Goal: Transaction & Acquisition: Purchase product/service

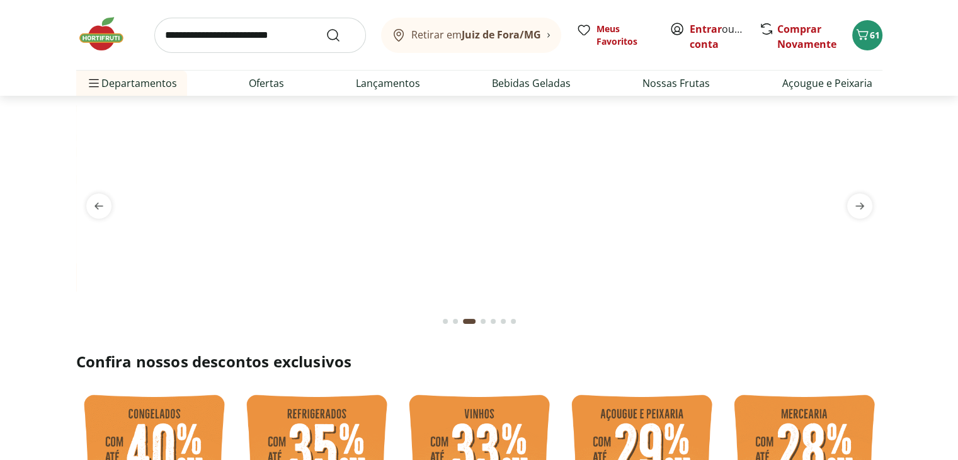
scroll to position [189, 0]
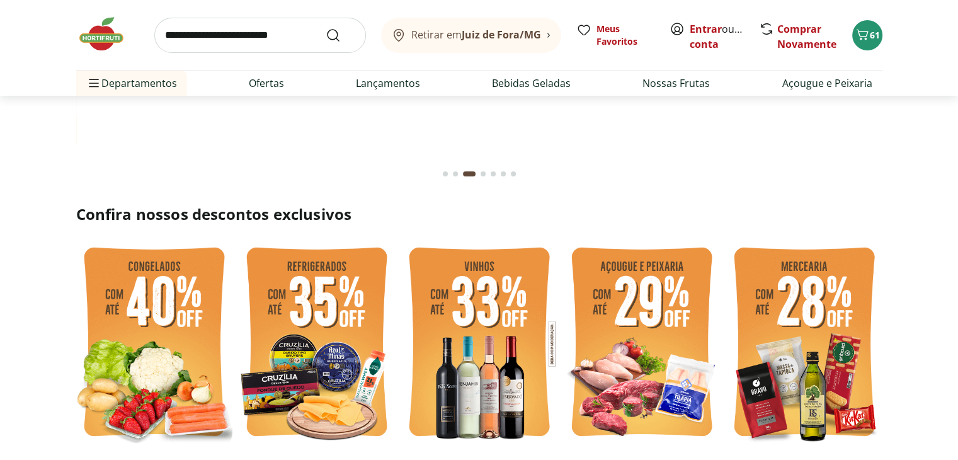
click at [441, 171] on button "Go to page 1 from fs-carousel" at bounding box center [445, 174] width 10 height 30
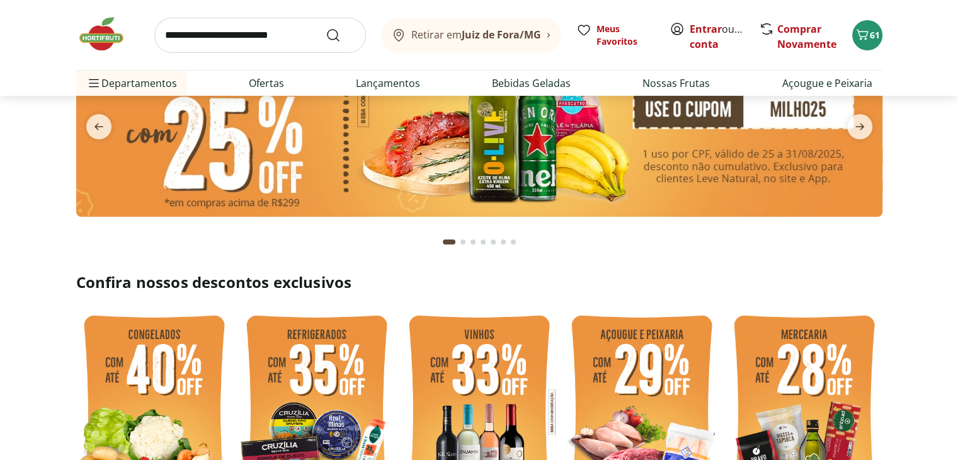
scroll to position [0, 0]
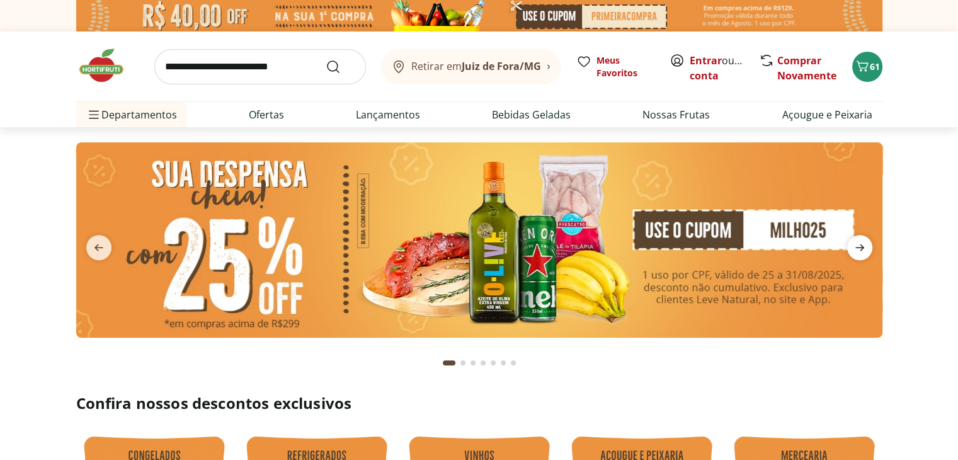
click at [863, 247] on icon "next" at bounding box center [859, 247] width 9 height 7
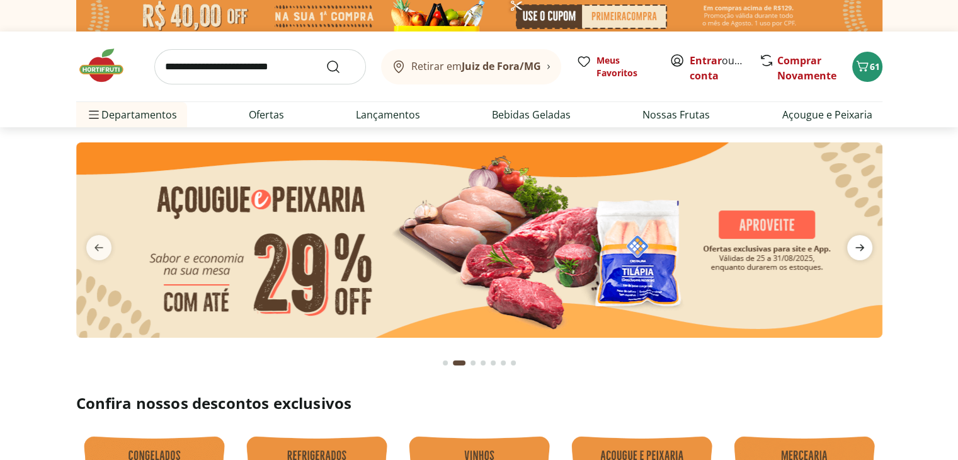
click at [863, 247] on icon "next" at bounding box center [859, 247] width 9 height 7
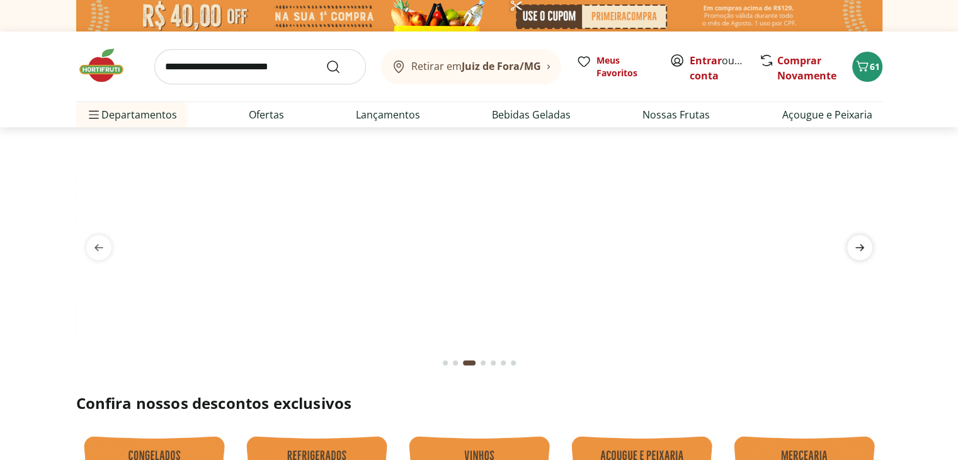
click at [863, 247] on icon "next" at bounding box center [859, 247] width 9 height 7
click at [270, 75] on input "search" at bounding box center [260, 66] width 212 height 35
type input "**********"
click at [326, 59] on button "Submit Search" at bounding box center [341, 66] width 30 height 15
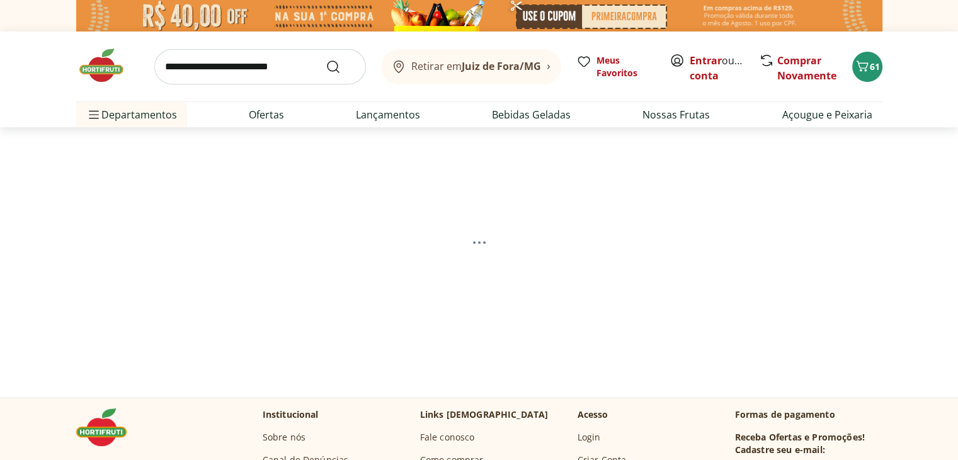
select select "**********"
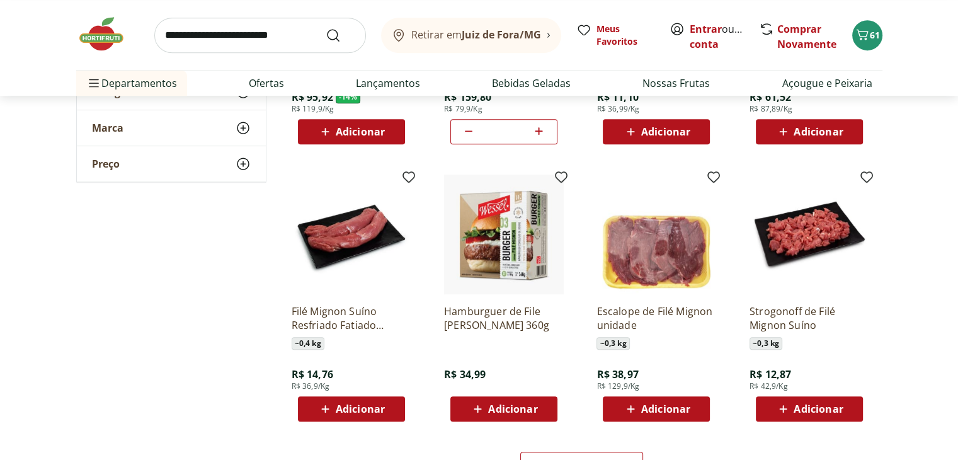
scroll to position [819, 0]
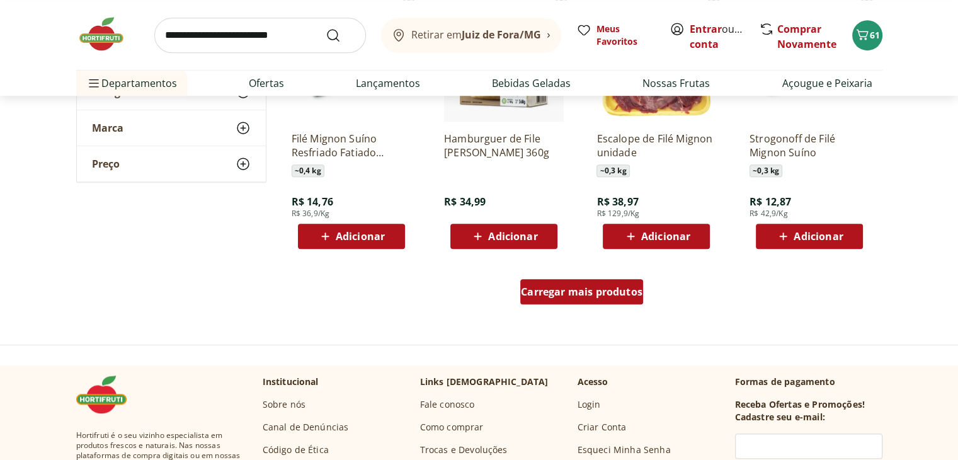
click at [622, 283] on div "Carregar mais produtos" at bounding box center [581, 291] width 123 height 25
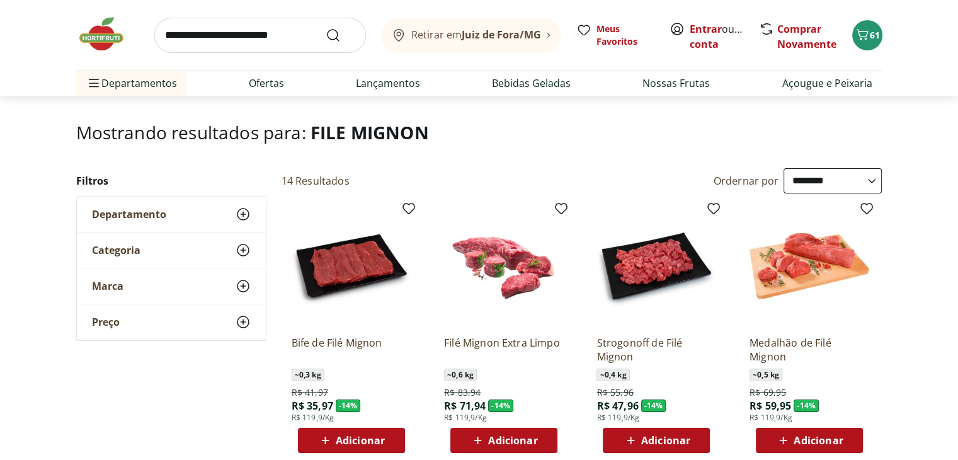
scroll to position [126, 0]
